Goal: Task Accomplishment & Management: Use online tool/utility

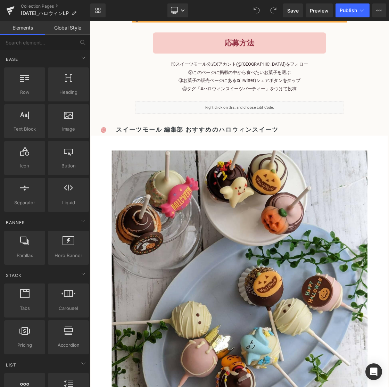
scroll to position [753, 0]
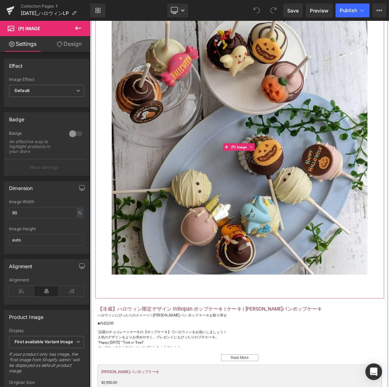
scroll to position [1070, 0]
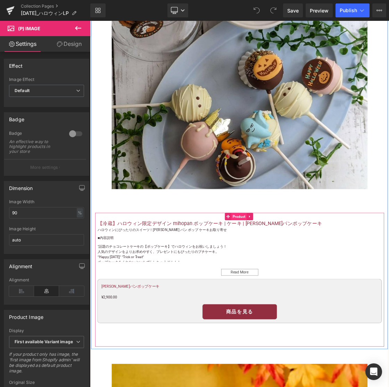
click at [298, 291] on span "Product" at bounding box center [299, 295] width 22 height 10
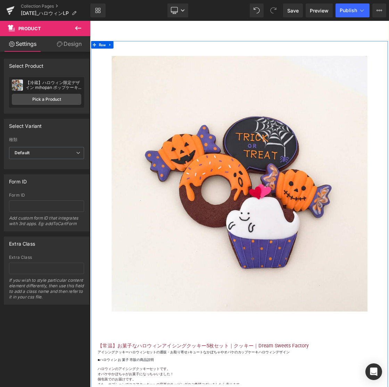
scroll to position [2052, 0]
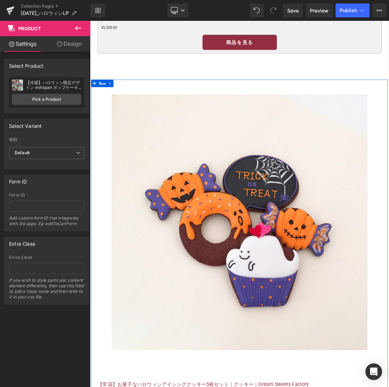
click at [117, 107] on icon at bounding box center [117, 108] width 1 height 3
click at [127, 106] on icon at bounding box center [127, 108] width 5 height 5
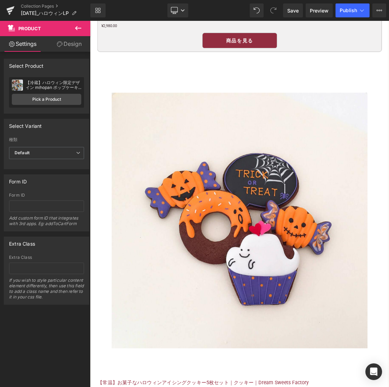
scroll to position [2706, 0]
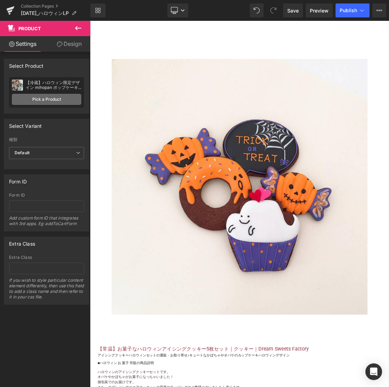
click at [54, 99] on link "Pick a Product" at bounding box center [46, 99] width 69 height 11
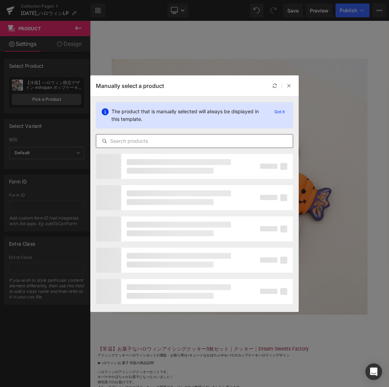
click at [124, 141] on input "text" at bounding box center [194, 141] width 196 height 8
paste input "【冷凍】濃厚かぼちゃバスクチーズケーキ-かぼちゃオリジナル箱-｜チーズ"
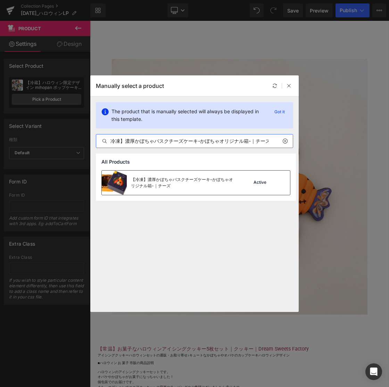
type input "【冷凍】濃厚かぼちゃバスクチーズケーキ-かぼちゃオリジナル箱-｜チーズ"
click at [135, 177] on div "【冷凍】濃厚かぼちゃバスクチーズケーキ-かぼちゃオリジナル箱-｜チーズ" at bounding box center [183, 182] width 104 height 12
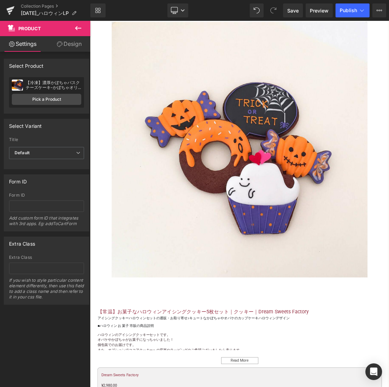
scroll to position [2813, 0]
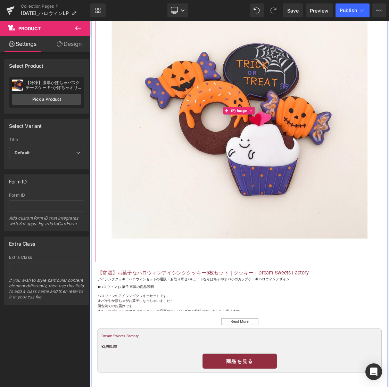
click at [225, 303] on img at bounding box center [299, 146] width 359 height 359
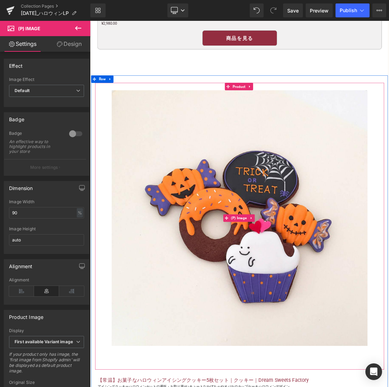
scroll to position [2613, 0]
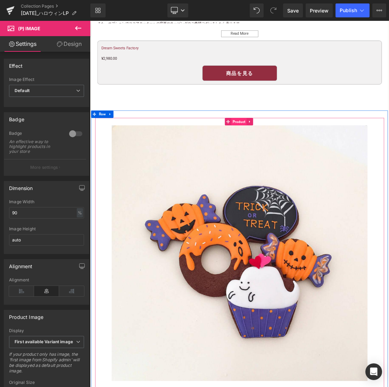
click at [300, 159] on span "Product" at bounding box center [299, 163] width 22 height 10
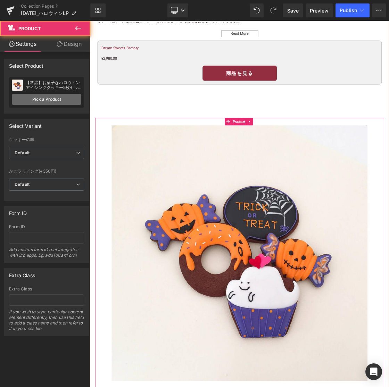
click at [70, 101] on link "Pick a Product" at bounding box center [46, 99] width 69 height 11
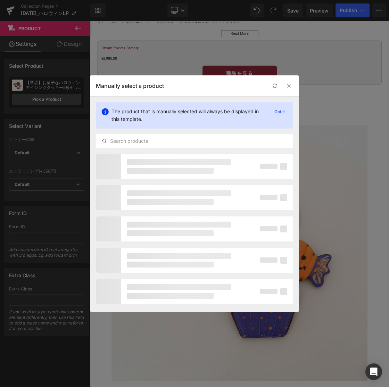
click at [131, 131] on div "The product that is manually selected will always be displayed in this template…" at bounding box center [194, 124] width 208 height 57
click at [128, 143] on input "text" at bounding box center [194, 141] width 196 height 8
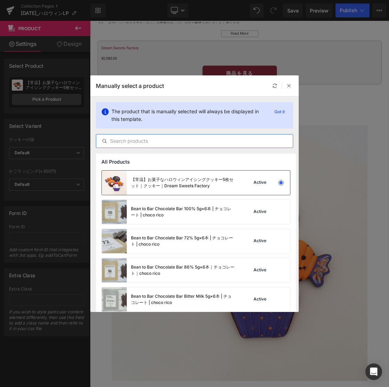
paste input "【冷凍】濃厚かぼちゃバスクチーズケーキ-かぼちゃオリジナル箱-｜チーズ"
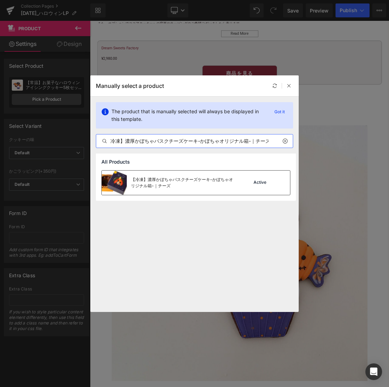
type input "【冷凍】濃厚かぼちゃバスクチーズケーキ-かぼちゃオリジナル箱-｜チーズ"
click at [177, 189] on div "【冷凍】濃厚かぼちゃバスクチーズケーキ-かぼちゃオリジナル箱-｜チーズ" at bounding box center [168, 182] width 133 height 24
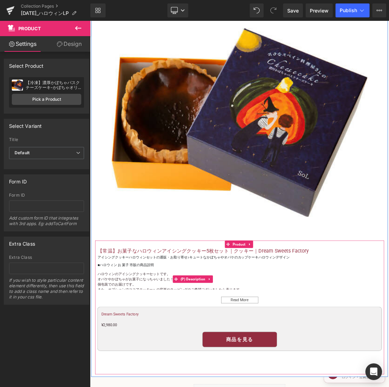
scroll to position [2755, 0]
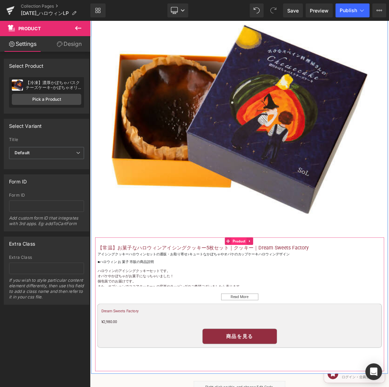
click at [294, 325] on span "Product" at bounding box center [299, 330] width 22 height 10
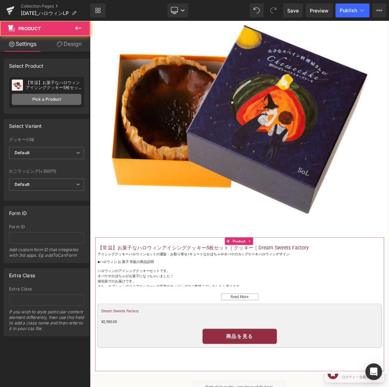
click at [34, 101] on link "Pick a Product" at bounding box center [46, 99] width 69 height 11
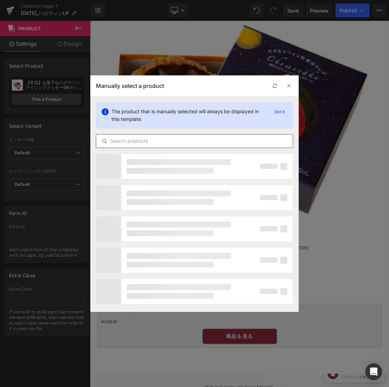
click at [138, 137] on input "text" at bounding box center [194, 141] width 196 height 8
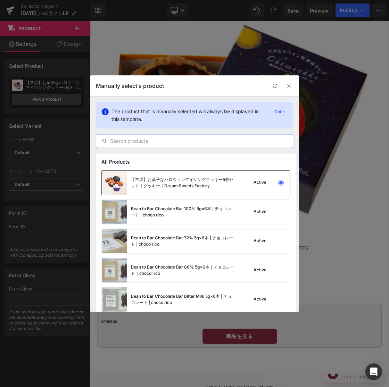
paste input "【冷凍】濃厚かぼちゃバスクチーズケーキ-かぼちゃオリジナル箱-｜チーズ"
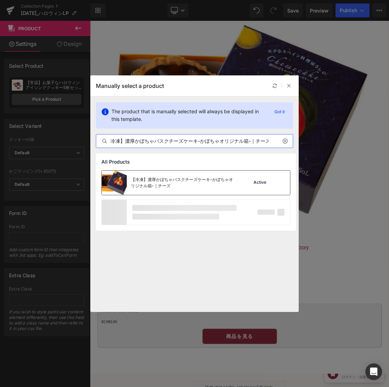
type input "【冷凍】濃厚かぼちゃバスクチーズケーキ-かぼちゃオリジナル箱-｜チーズ"
click at [185, 173] on div "【冷凍】濃厚かぼちゃバスクチーズケーキ-かぼちゃオリジナル箱-｜チーズ" at bounding box center [168, 182] width 133 height 24
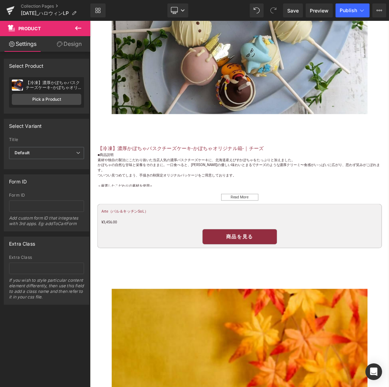
scroll to position [1102, 0]
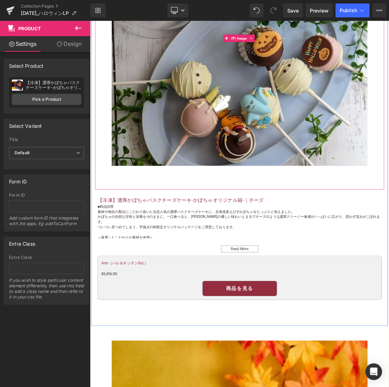
click at [273, 155] on img at bounding box center [299, 45] width 359 height 358
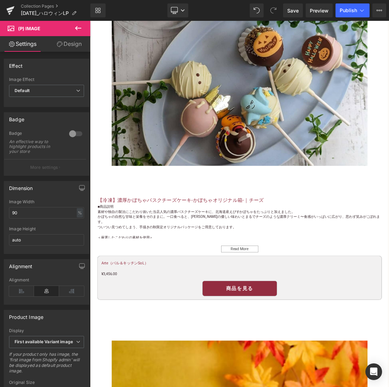
scroll to position [929, 0]
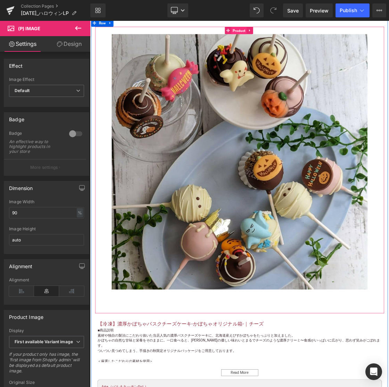
click at [302, 36] on span "Product" at bounding box center [299, 34] width 22 height 10
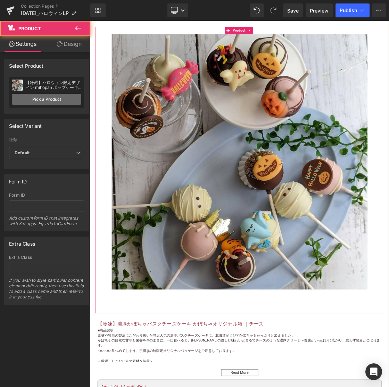
click at [40, 98] on link "Pick a Product" at bounding box center [46, 99] width 69 height 11
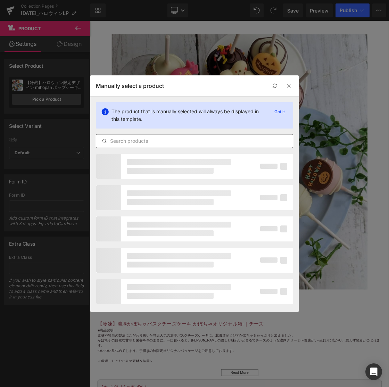
click at [123, 142] on input "text" at bounding box center [194, 141] width 196 height 8
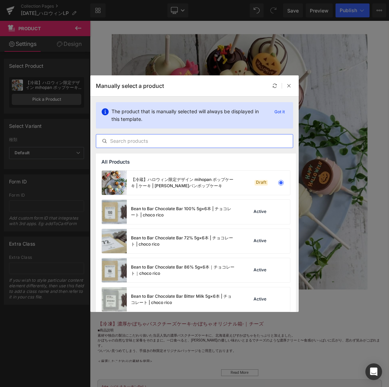
paste input "【冷蔵】 ハロウィンギフト 限定デザイン | チョコレートケーキ | [PERSON_NAME]パンポップケーキ"
type input "【冷蔵】 ハロウィンギフト 限定デザイン | チョコレートケーキ | [PERSON_NAME]パンポップケーキ"
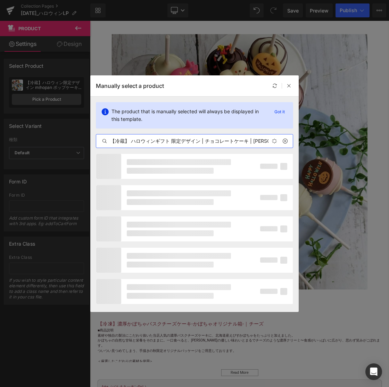
scroll to position [0, 32]
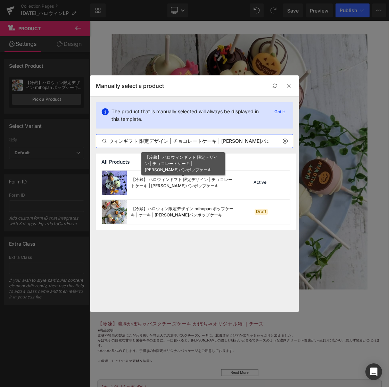
click at [146, 187] on div "【冷蔵】 ハロウィンギフト 限定デザイン | チョコレートケーキ | [PERSON_NAME]パンポップケーキ" at bounding box center [183, 182] width 104 height 12
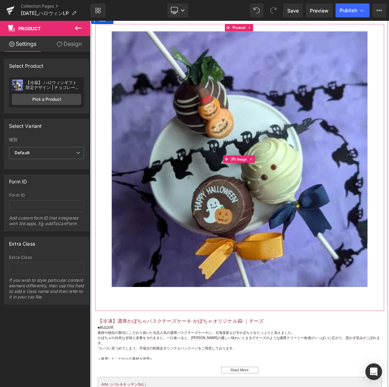
scroll to position [1015, 0]
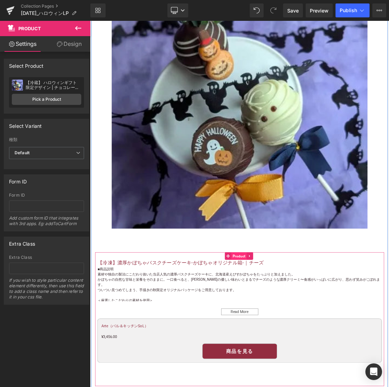
click at [300, 349] on span "Product" at bounding box center [299, 351] width 22 height 10
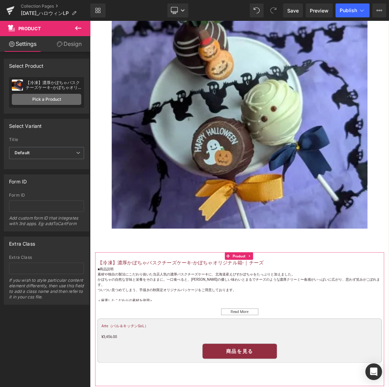
click at [34, 96] on link "Pick a Product" at bounding box center [46, 99] width 69 height 11
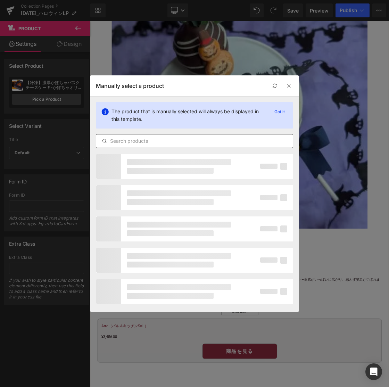
click at [115, 137] on input "text" at bounding box center [194, 141] width 196 height 8
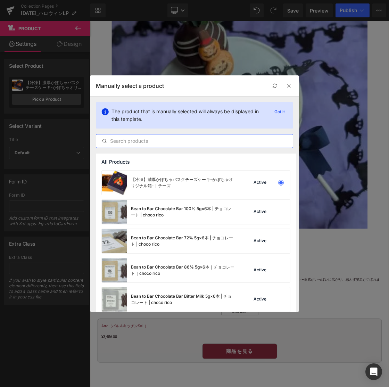
paste input "【冷蔵】 ハロウィンギフト 限定デザイン | チョコレートケーキ | [PERSON_NAME]パンポップケーキ"
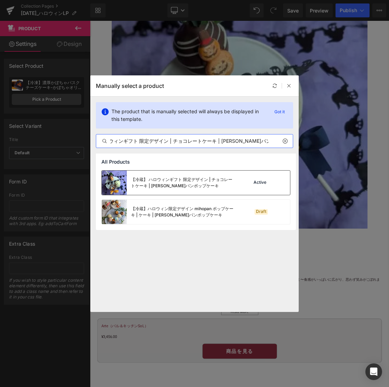
type input "【冷蔵】 ハロウィンギフト 限定デザイン | チョコレートケーキ | [PERSON_NAME]パンポップケーキ"
click at [142, 176] on div "【冷蔵】 ハロウィンギフト 限定デザイン | チョコレートケーキ | [PERSON_NAME]パンポップケーキ" at bounding box center [183, 182] width 104 height 12
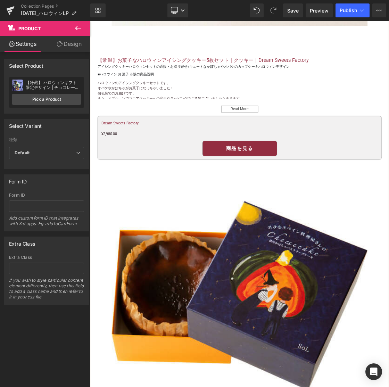
scroll to position [2572, 0]
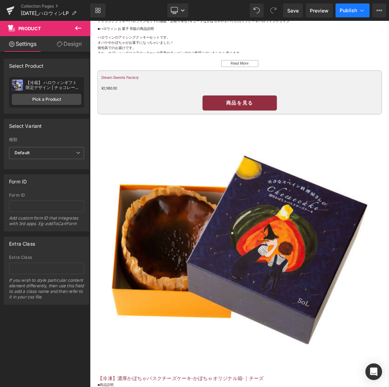
click at [344, 11] on span "Publish" at bounding box center [347, 11] width 17 height 6
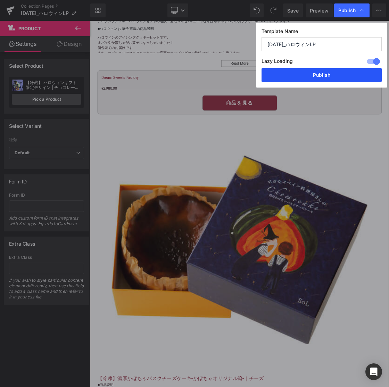
click at [325, 74] on button "Publish" at bounding box center [321, 75] width 120 height 14
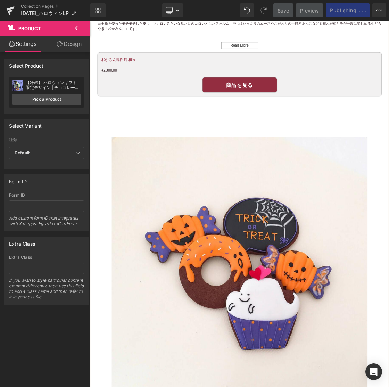
scroll to position [1989, 0]
